Goal: Find specific fact: Find specific fact

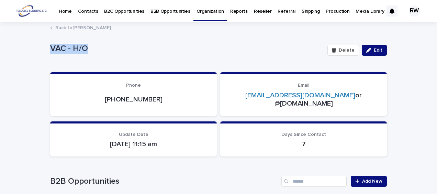
click at [87, 11] on p "Contacts" at bounding box center [88, 7] width 20 height 14
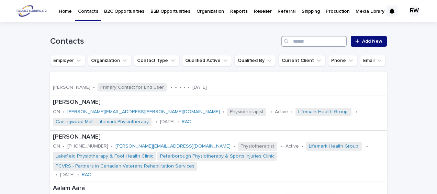
paste input "**********"
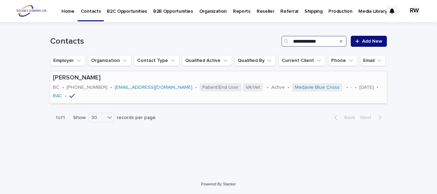
type input "**********"
click at [245, 75] on p "[PERSON_NAME]" at bounding box center [218, 78] width 331 height 8
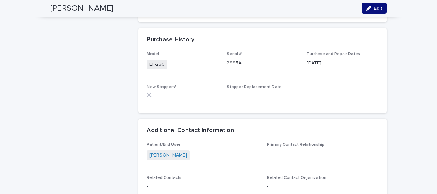
scroll to position [841, 0]
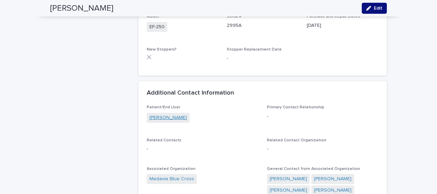
click at [152, 115] on link "[PERSON_NAME]" at bounding box center [167, 117] width 37 height 7
click at [150, 118] on link "[PERSON_NAME]" at bounding box center [167, 117] width 37 height 7
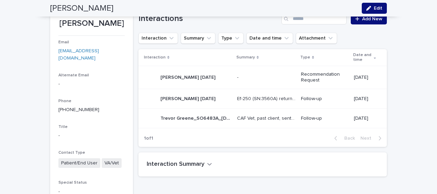
scroll to position [86, 0]
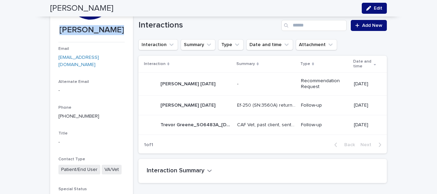
drag, startPoint x: 62, startPoint y: 30, endPoint x: 114, endPoint y: 36, distance: 51.8
click at [114, 36] on div "[PERSON_NAME]" at bounding box center [91, 31] width 66 height 13
drag, startPoint x: 114, startPoint y: 36, endPoint x: 108, endPoint y: 29, distance: 9.2
copy p "[PERSON_NAME]"
